Goal: Task Accomplishment & Management: Manage account settings

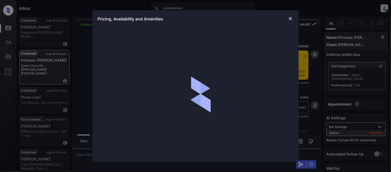
scroll to position [286, 0]
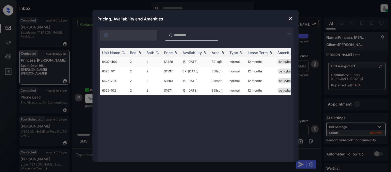
click at [169, 60] on td "$1439" at bounding box center [171, 62] width 19 height 10
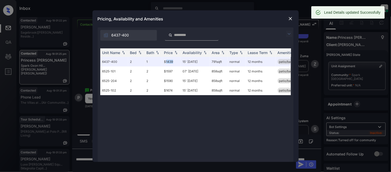
click at [291, 19] on img at bounding box center [290, 18] width 5 height 5
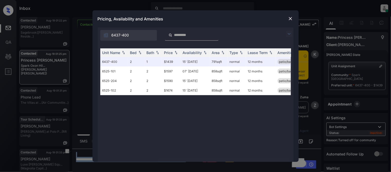
scroll to position [286, 0]
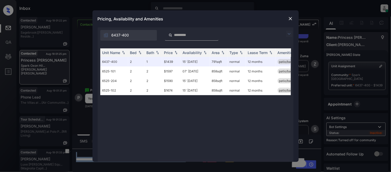
click at [293, 19] on img at bounding box center [290, 18] width 5 height 5
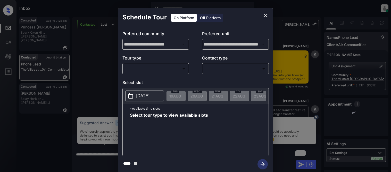
click at [176, 69] on body "Inbox Kristina Cataag Online Set yourself offline Set yourself on break Profile…" at bounding box center [195, 86] width 391 height 172
type input "********"
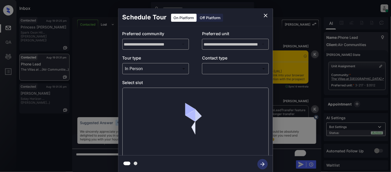
scroll to position [493, 0]
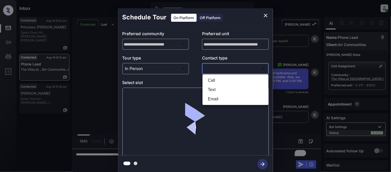
click at [224, 69] on body "Inbox Kristina Cataag Online Set yourself offline Set yourself on break Profile…" at bounding box center [195, 86] width 391 height 172
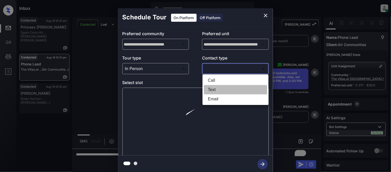
click at [224, 86] on li "Text" at bounding box center [235, 89] width 63 height 9
type input "****"
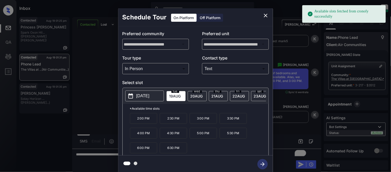
click at [147, 124] on p "2:00 PM" at bounding box center [143, 118] width 27 height 11
click at [261, 161] on icon "button" at bounding box center [263, 164] width 10 height 10
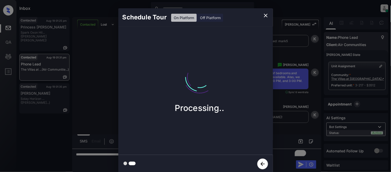
click at [287, 127] on div "Schedule Tour On Platform Off Platform Processing.." at bounding box center [195, 90] width 391 height 181
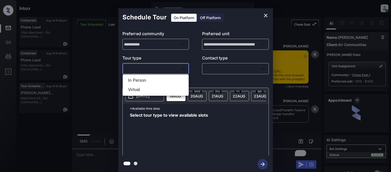
click at [143, 78] on li "In Person" at bounding box center [155, 80] width 63 height 9
type input "********"
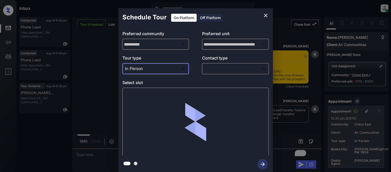
click at [213, 68] on body "Inbox Kristina Cataag Online Set yourself offline Set yourself on break Profile…" at bounding box center [195, 86] width 391 height 172
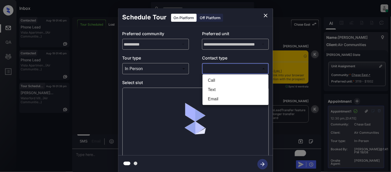
scroll to position [861, 0]
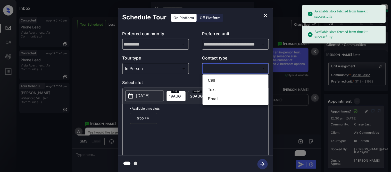
click at [261, 17] on div at bounding box center [195, 86] width 391 height 172
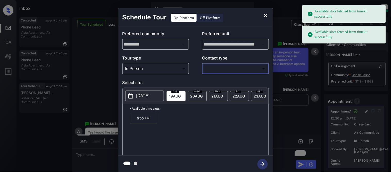
click at [266, 17] on icon "close" at bounding box center [266, 15] width 6 height 6
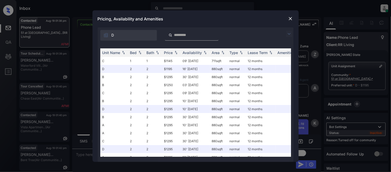
scroll to position [269, 0]
click at [287, 33] on img at bounding box center [289, 34] width 6 height 6
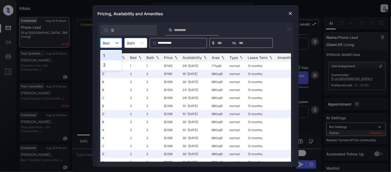
click at [109, 41] on div at bounding box center [106, 42] width 7 height 5
click at [109, 65] on div "2" at bounding box center [111, 64] width 22 height 9
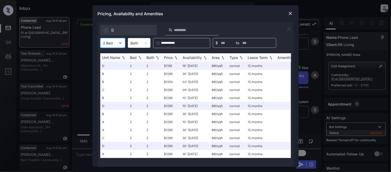
click at [190, 55] on div "Availability" at bounding box center [192, 57] width 19 height 4
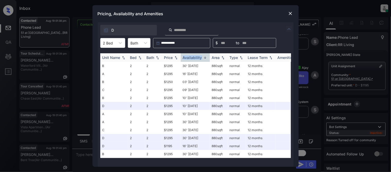
click at [190, 55] on div "Availability" at bounding box center [192, 57] width 19 height 4
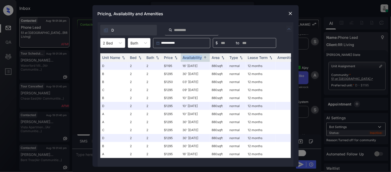
click at [293, 14] on img at bounding box center [290, 13] width 5 height 5
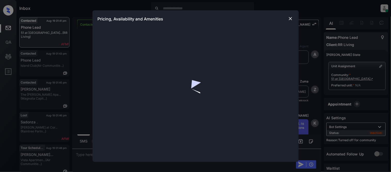
scroll to position [57, 0]
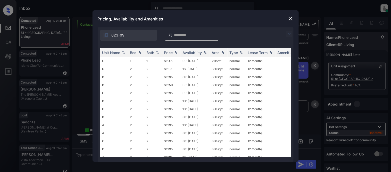
click at [290, 34] on img at bounding box center [289, 34] width 6 height 6
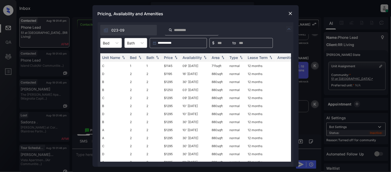
click at [106, 44] on div at bounding box center [106, 42] width 7 height 5
click at [104, 59] on div "1" at bounding box center [111, 55] width 22 height 9
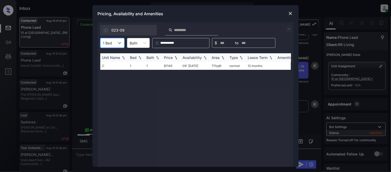
click at [172, 59] on div "Price" at bounding box center [168, 57] width 9 height 4
click at [172, 65] on td "$1145" at bounding box center [171, 66] width 19 height 8
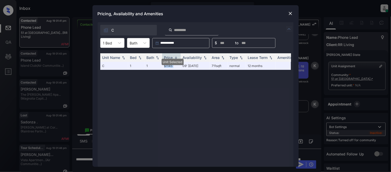
click at [290, 12] on img at bounding box center [290, 13] width 5 height 5
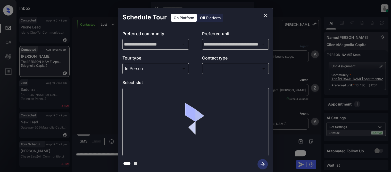
click at [222, 69] on div at bounding box center [195, 86] width 391 height 172
click at [222, 69] on body "Inbox Kristina Cataag Online Set yourself offline Set yourself on break Profile…" at bounding box center [195, 86] width 391 height 172
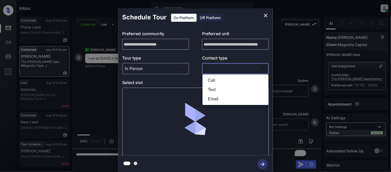
click at [221, 92] on li "Text" at bounding box center [235, 89] width 63 height 9
type input "****"
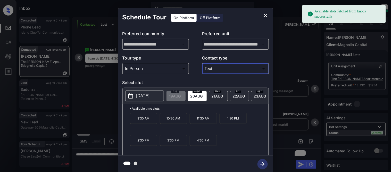
click at [149, 94] on p "[DATE]" at bounding box center [142, 96] width 13 height 6
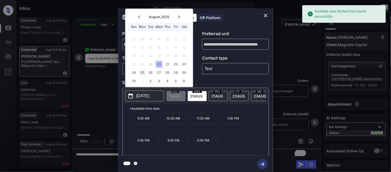
click at [141, 73] on div "25" at bounding box center [142, 72] width 7 height 7
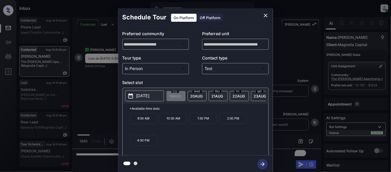
click at [147, 144] on p "4:30 PM" at bounding box center [143, 140] width 27 height 11
click at [264, 163] on icon "button" at bounding box center [263, 164] width 4 height 4
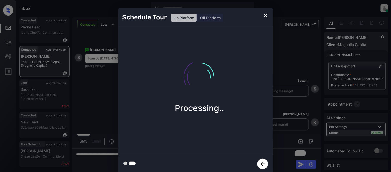
click at [298, 121] on div "Schedule Tour On Platform Off Platform Processing.." at bounding box center [195, 90] width 391 height 181
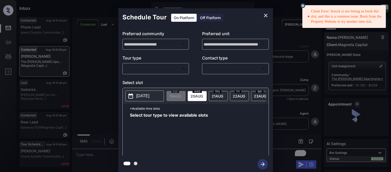
click at [153, 69] on body "Client Error: Knock is not letting us book this slot, and this is a common issu…" at bounding box center [195, 86] width 391 height 172
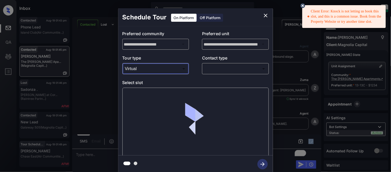
scroll to position [2333, 0]
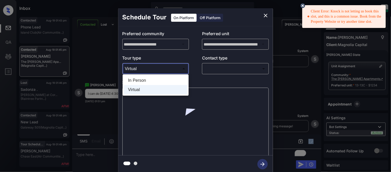
click at [149, 68] on body "Client Error: Knock is not letting us book this slot, and this is a common issu…" at bounding box center [195, 86] width 391 height 172
click at [153, 80] on li "In Person" at bounding box center [155, 80] width 63 height 9
type input "********"
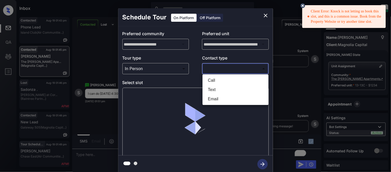
click at [226, 66] on body "Client Error: Knock is not letting us book this slot, and this is a common issu…" at bounding box center [195, 86] width 391 height 172
click at [222, 69] on div at bounding box center [195, 86] width 391 height 172
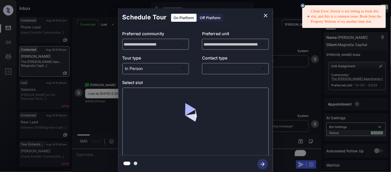
click at [213, 62] on p "Contact type" at bounding box center [235, 59] width 67 height 8
click at [214, 67] on body "Client Error: Knock is not letting us book this slot, and this is a common issu…" at bounding box center [195, 86] width 391 height 172
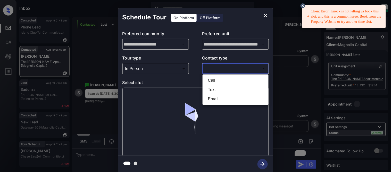
click at [214, 83] on li "Call" at bounding box center [235, 80] width 63 height 9
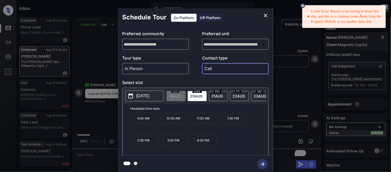
click at [211, 61] on p "Contact type" at bounding box center [235, 59] width 67 height 8
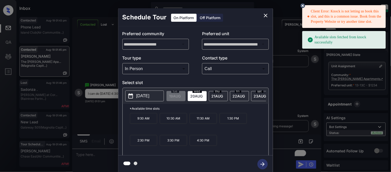
click at [213, 66] on body "Client Error: Knock is not letting us book this slot, and this is a common issu…" at bounding box center [195, 86] width 391 height 172
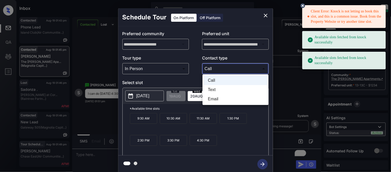
click at [215, 87] on li "Text" at bounding box center [235, 89] width 63 height 9
type input "****"
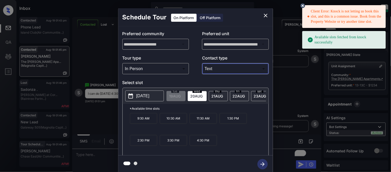
click at [150, 96] on p "2025-08-20" at bounding box center [142, 96] width 13 height 6
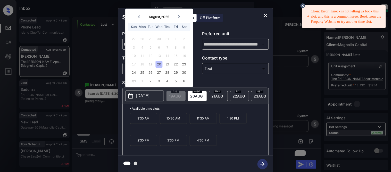
click at [139, 71] on div "24 25 26 27 28 29 30" at bounding box center [159, 72] width 64 height 8
click at [143, 73] on div "25" at bounding box center [142, 72] width 7 height 7
click at [226, 120] on p "2:30 PM" at bounding box center [233, 118] width 27 height 11
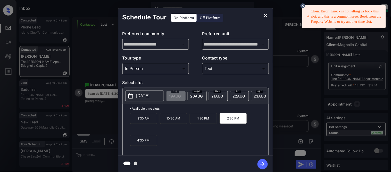
click at [261, 160] on icon "button" at bounding box center [263, 164] width 10 height 10
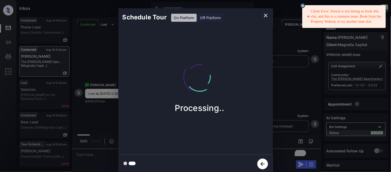
click at [304, 5] on icon at bounding box center [303, 5] width 5 height 5
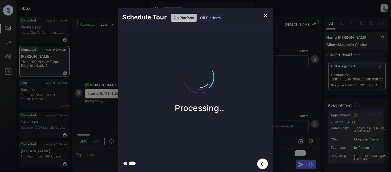
click at [264, 17] on icon "close" at bounding box center [266, 15] width 6 height 6
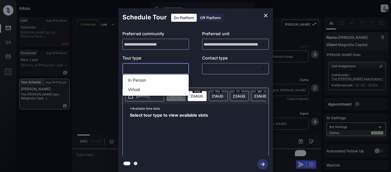
click at [135, 83] on li "In Person" at bounding box center [155, 80] width 63 height 9
type input "********"
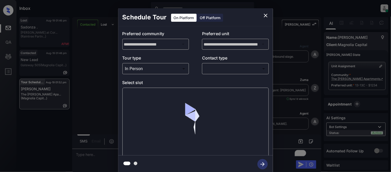
drag, startPoint x: 192, startPoint y: 73, endPoint x: 203, endPoint y: 74, distance: 11.1
click at [195, 73] on div at bounding box center [195, 86] width 391 height 172
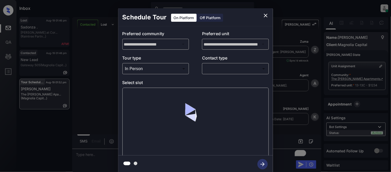
click at [207, 72] on body "Inbox Kristina Cataag Online Set yourself offline Set yourself on break Profile…" at bounding box center [195, 86] width 391 height 172
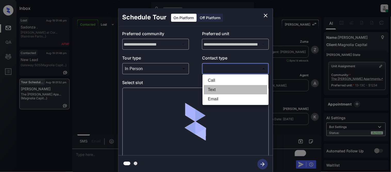
click at [210, 88] on li "Text" at bounding box center [235, 89] width 63 height 9
type input "****"
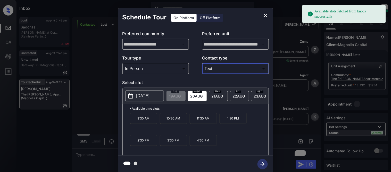
click at [150, 97] on p "[DATE]" at bounding box center [142, 96] width 13 height 6
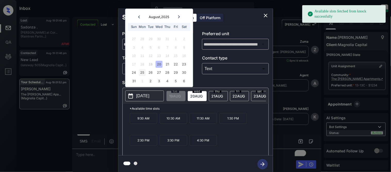
click at [143, 73] on div "25" at bounding box center [142, 72] width 7 height 7
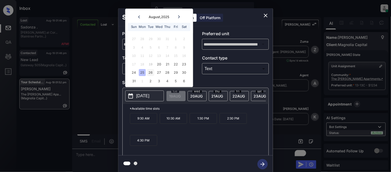
click at [148, 73] on div "26" at bounding box center [150, 72] width 7 height 7
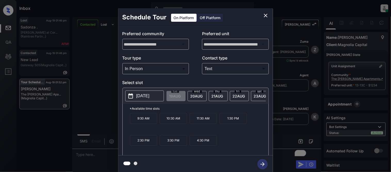
click at [283, 79] on div "**********" at bounding box center [195, 90] width 391 height 181
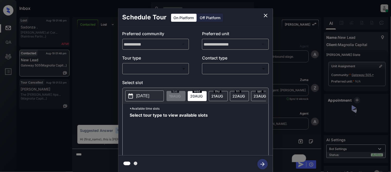
click at [162, 68] on body "Inbox [PERSON_NAME] Cataag Online Set yourself offline Set yourself on break Pr…" at bounding box center [195, 86] width 391 height 172
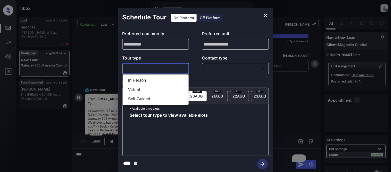
click at [159, 73] on div at bounding box center [195, 86] width 391 height 172
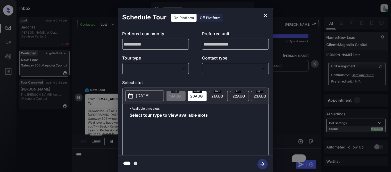
click at [157, 79] on div "**********" at bounding box center [195, 90] width 155 height 129
click at [159, 70] on body "Inbox [PERSON_NAME] Cataag Online Set yourself offline Set yourself on break Pr…" at bounding box center [195, 86] width 391 height 172
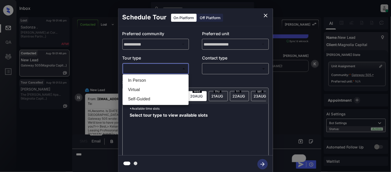
click at [159, 80] on li "In Person" at bounding box center [155, 80] width 63 height 9
type input "********"
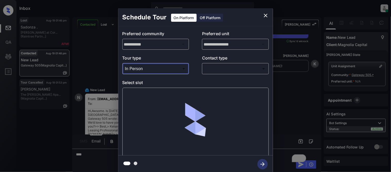
click at [246, 69] on body "Inbox [PERSON_NAME] Cataag Online Set yourself offline Set yourself on break Pr…" at bounding box center [195, 86] width 391 height 172
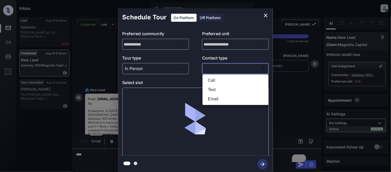
click at [207, 89] on li "Text" at bounding box center [235, 89] width 63 height 9
type input "****"
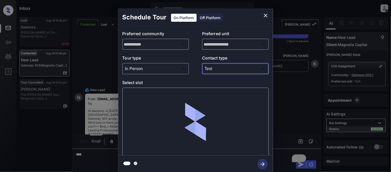
click at [139, 94] on div at bounding box center [196, 121] width 147 height 69
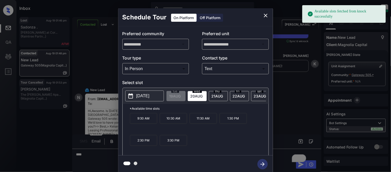
click at [139, 95] on p "[DATE]" at bounding box center [142, 96] width 13 height 6
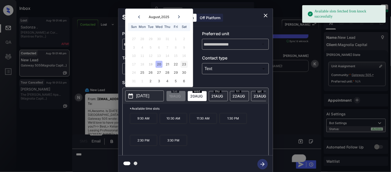
click at [186, 64] on div "23" at bounding box center [184, 64] width 7 height 7
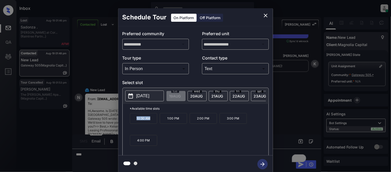
drag, startPoint x: 141, startPoint y: 122, endPoint x: 152, endPoint y: 123, distance: 11.4
click at [152, 123] on p "10:30 AM" at bounding box center [143, 118] width 27 height 11
copy p "10:30 AM"
click at [79, 162] on div "**********" at bounding box center [195, 90] width 391 height 181
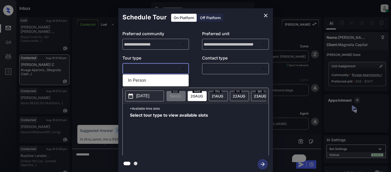
click at [153, 82] on div "In Person" at bounding box center [195, 86] width 391 height 172
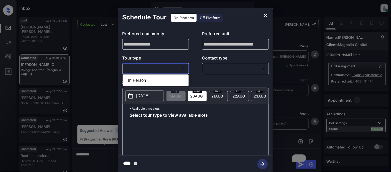
scroll to position [518, 0]
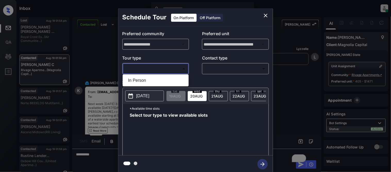
click at [214, 71] on div at bounding box center [195, 86] width 391 height 172
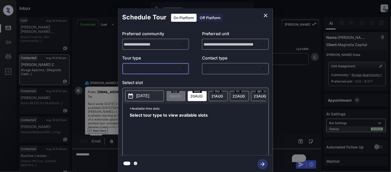
click at [214, 71] on body "Inbox [PERSON_NAME] Cataag Online Set yourself offline Set yourself on break Pr…" at bounding box center [195, 86] width 391 height 172
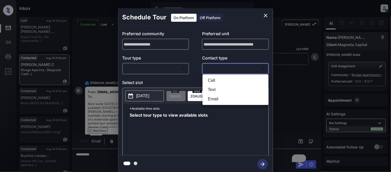
click at [209, 90] on li "Text" at bounding box center [235, 89] width 63 height 9
type input "****"
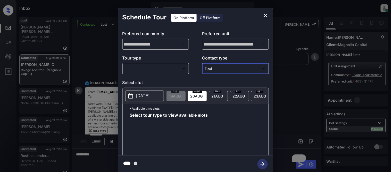
click at [151, 67] on body "Inbox [PERSON_NAME] Cataag Online Set yourself offline Set yourself on break Pr…" at bounding box center [195, 86] width 391 height 172
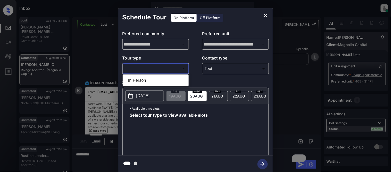
click at [146, 81] on li "In Person" at bounding box center [155, 80] width 63 height 9
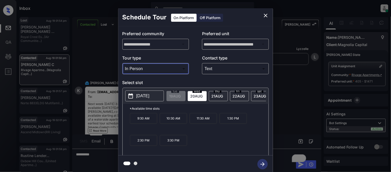
type input "********"
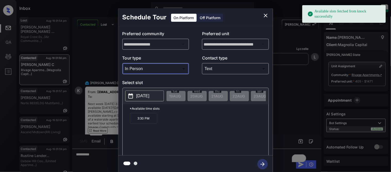
click at [143, 97] on p "[DATE]" at bounding box center [142, 96] width 13 height 6
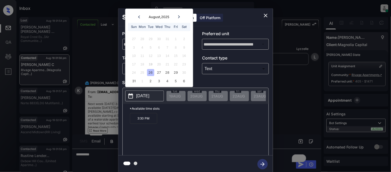
click at [266, 16] on icon "close" at bounding box center [266, 15] width 6 height 6
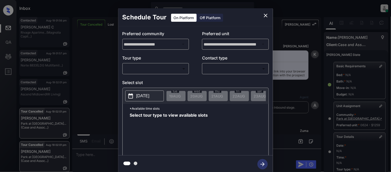
click at [147, 64] on div "​ ​" at bounding box center [156, 68] width 67 height 11
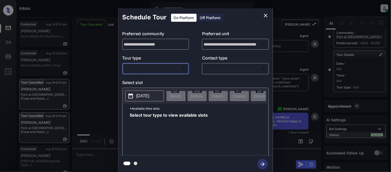
click at [130, 70] on body "Inbox [PERSON_NAME] Cataag Online Set yourself offline Set yourself on break Pr…" at bounding box center [195, 86] width 391 height 172
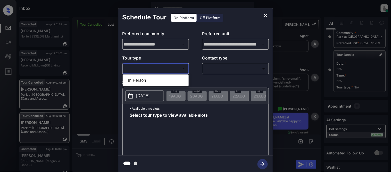
click at [133, 81] on li "In Person" at bounding box center [155, 80] width 63 height 9
type input "********"
click at [218, 66] on div at bounding box center [195, 86] width 391 height 172
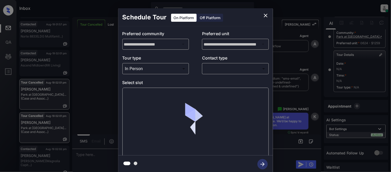
click at [213, 73] on div "​ ​" at bounding box center [235, 68] width 67 height 11
click at [211, 58] on p "Contact type" at bounding box center [235, 59] width 67 height 8
click at [211, 69] on body "Inbox Kristina Cataag Online Set yourself offline Set yourself on break Profile…" at bounding box center [195, 86] width 391 height 172
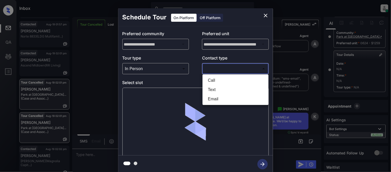
click at [212, 83] on li "Call" at bounding box center [235, 80] width 63 height 9
type input "****"
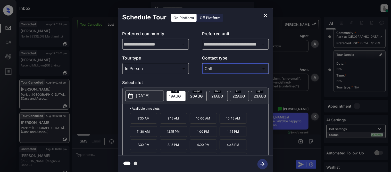
click at [212, 91] on ul "Call Text Email" at bounding box center [236, 82] width 50 height 17
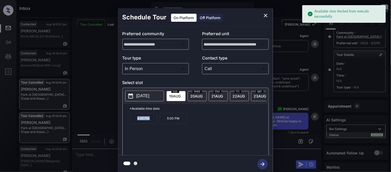
drag, startPoint x: 132, startPoint y: 125, endPoint x: 152, endPoint y: 126, distance: 20.1
click at [152, 124] on p "4:45 PM" at bounding box center [143, 118] width 27 height 11
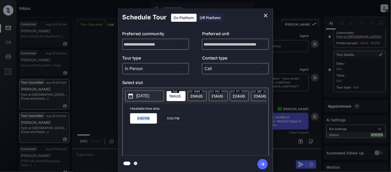
copy p "4:45 PM"
click at [108, 154] on div "**********" at bounding box center [195, 90] width 391 height 181
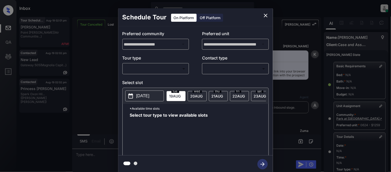
click at [164, 69] on body "Inbox Kristina Cataag Online Set yourself offline Set yourself on break Profile…" at bounding box center [195, 86] width 391 height 172
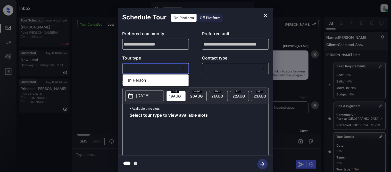
scroll to position [86, 0]
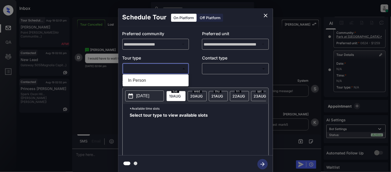
click at [158, 79] on li "In Person" at bounding box center [155, 80] width 63 height 9
type input "********"
click at [237, 60] on div at bounding box center [195, 86] width 391 height 172
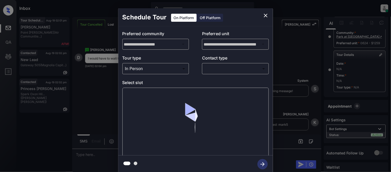
click at [226, 68] on body "Inbox Kristina Cataag Online Set yourself offline Set yourself on break Profile…" at bounding box center [195, 86] width 391 height 172
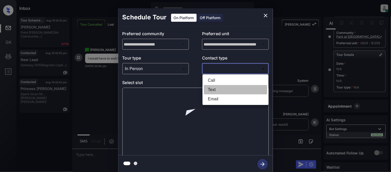
click at [215, 89] on li "Text" at bounding box center [235, 89] width 63 height 9
type input "****"
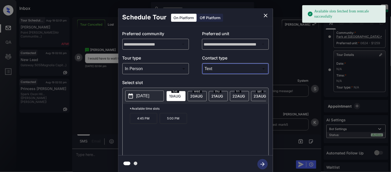
click at [142, 97] on p "2025-08-19" at bounding box center [142, 96] width 13 height 6
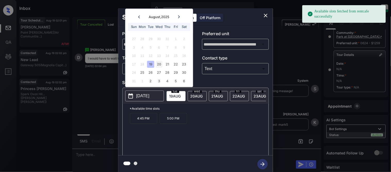
click at [159, 61] on div "20" at bounding box center [159, 64] width 7 height 7
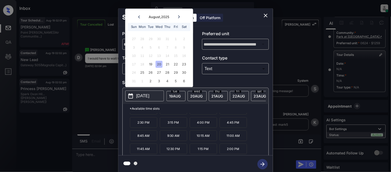
scroll to position [35, 0]
click at [169, 66] on div "21" at bounding box center [167, 64] width 7 height 7
click at [174, 65] on div "22" at bounding box center [176, 64] width 7 height 7
click at [187, 65] on div "23" at bounding box center [184, 64] width 7 height 7
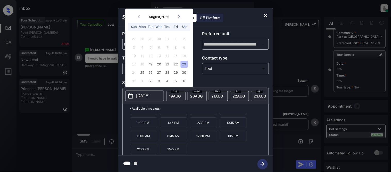
click at [260, 13] on div "Schedule Tour On Platform Off Platform" at bounding box center [195, 17] width 155 height 18
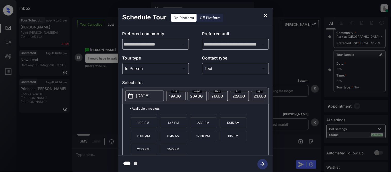
click at [268, 13] on icon "close" at bounding box center [266, 15] width 6 height 6
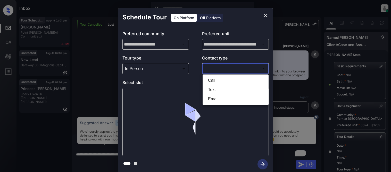
click at [215, 89] on li "Text" at bounding box center [235, 89] width 63 height 9
type input "****"
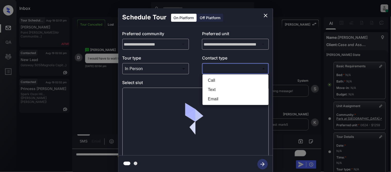
scroll to position [86, 0]
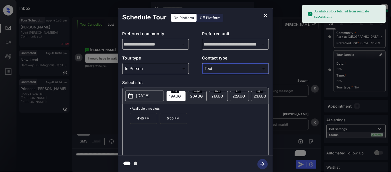
click at [135, 96] on button "[DATE]" at bounding box center [144, 95] width 39 height 11
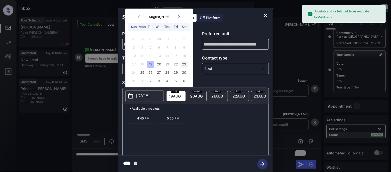
click at [181, 65] on div "23" at bounding box center [184, 64] width 7 height 7
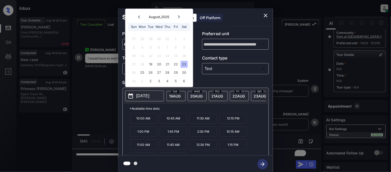
scroll to position [9, 0]
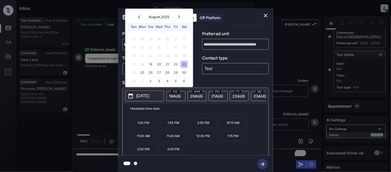
click at [265, 14] on icon "close" at bounding box center [266, 15] width 6 height 6
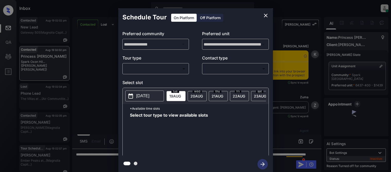
click at [172, 70] on body "Inbox [PERSON_NAME] Cataag Online Set yourself offline Set yourself on break Pr…" at bounding box center [195, 86] width 391 height 172
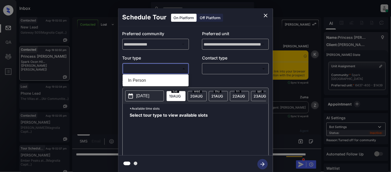
scroll to position [892, 0]
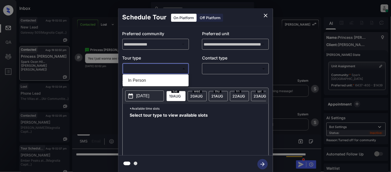
click at [230, 66] on div at bounding box center [195, 86] width 391 height 172
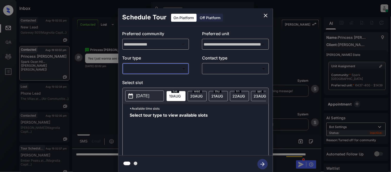
click at [215, 72] on body "Inbox [PERSON_NAME] Cataag Online Set yourself offline Set yourself on break Pr…" at bounding box center [195, 86] width 391 height 172
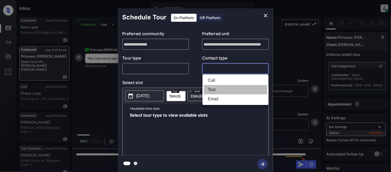
click at [212, 90] on li "Text" at bounding box center [235, 89] width 63 height 9
type input "****"
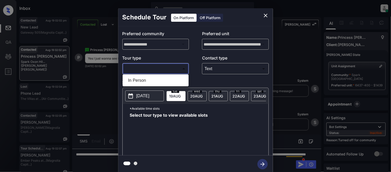
click at [150, 70] on body "Inbox [PERSON_NAME] Cataag Online Set yourself offline Set yourself on break Pr…" at bounding box center [195, 86] width 391 height 172
click at [144, 78] on li "In Person" at bounding box center [155, 80] width 63 height 9
type input "********"
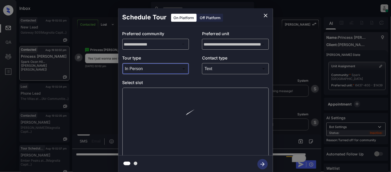
click at [147, 92] on div at bounding box center [196, 121] width 147 height 69
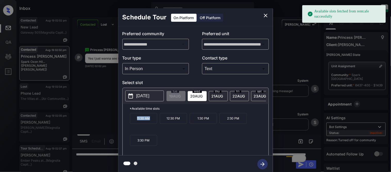
drag, startPoint x: 135, startPoint y: 119, endPoint x: 153, endPoint y: 120, distance: 18.4
click at [153, 120] on p "11:30 AM" at bounding box center [143, 118] width 27 height 11
copy p "11:30 AM"
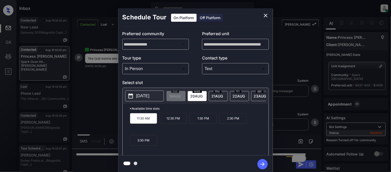
click at [93, 107] on div "**********" at bounding box center [195, 90] width 391 height 181
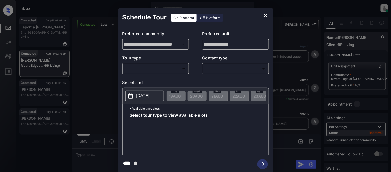
scroll to position [222, 0]
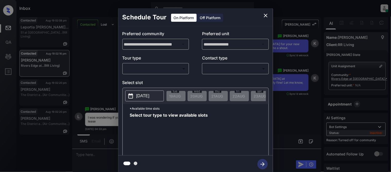
click at [163, 69] on body "Inbox [PERSON_NAME] Cataag Online Set yourself offline Set yourself on break Pr…" at bounding box center [195, 86] width 391 height 172
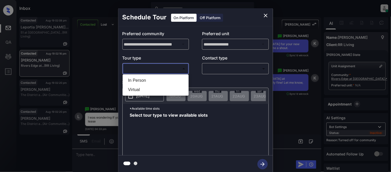
click at [265, 16] on div at bounding box center [195, 86] width 391 height 172
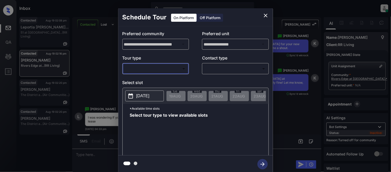
click at [267, 16] on icon "close" at bounding box center [266, 15] width 6 height 6
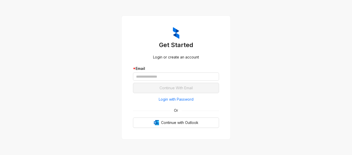
drag, startPoint x: 79, startPoint y: 64, endPoint x: 42, endPoint y: 93, distance: 47.8
drag, startPoint x: 42, startPoint y: 93, endPoint x: 142, endPoint y: 76, distance: 102.1
click at [142, 75] on input "text" at bounding box center [176, 76] width 86 height 8
drag, startPoint x: 286, startPoint y: 37, endPoint x: 232, endPoint y: 19, distance: 57.0
click at [286, 37] on div "Get Started Login or create an account * Email Continue With Email Login with P…" at bounding box center [176, 77] width 352 height 155
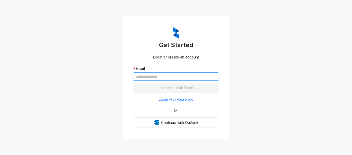
click at [154, 77] on input "text" at bounding box center [176, 76] width 86 height 8
paste input "**********"
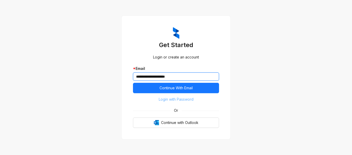
type input "**********"
click at [159, 100] on span "Login with Password" at bounding box center [176, 99] width 35 height 6
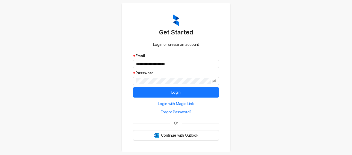
click at [151, 85] on div "**********" at bounding box center [176, 70] width 86 height 34
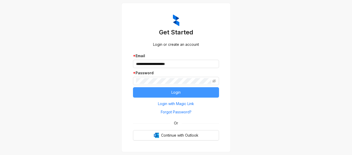
click at [154, 91] on button "Login" at bounding box center [176, 92] width 86 height 10
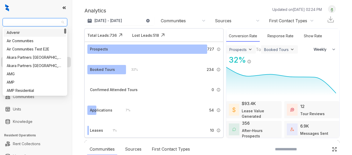
select select "******"
type input "**"
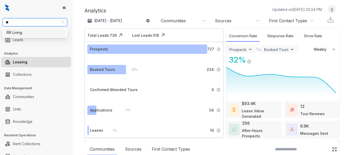
click at [36, 32] on div "RR Living" at bounding box center [35, 33] width 57 height 6
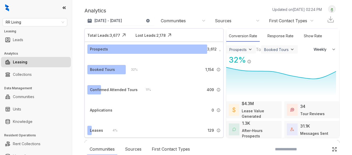
select select "******"
click at [31, 120] on link "Knowledge" at bounding box center [23, 121] width 20 height 10
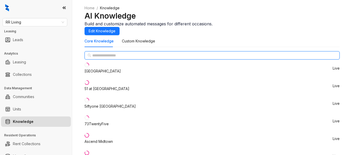
click at [99, 58] on input "text" at bounding box center [212, 55] width 240 height 6
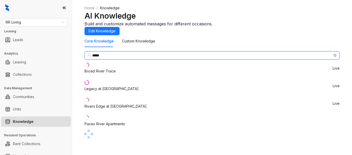
type input "*****"
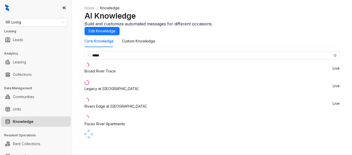
click at [114, 109] on div "Rivers Edge at [GEOGRAPHIC_DATA]" at bounding box center [116, 106] width 62 height 6
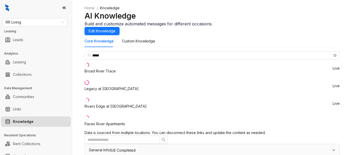
scroll to position [392, 0]
